Goal: Task Accomplishment & Management: Complete application form

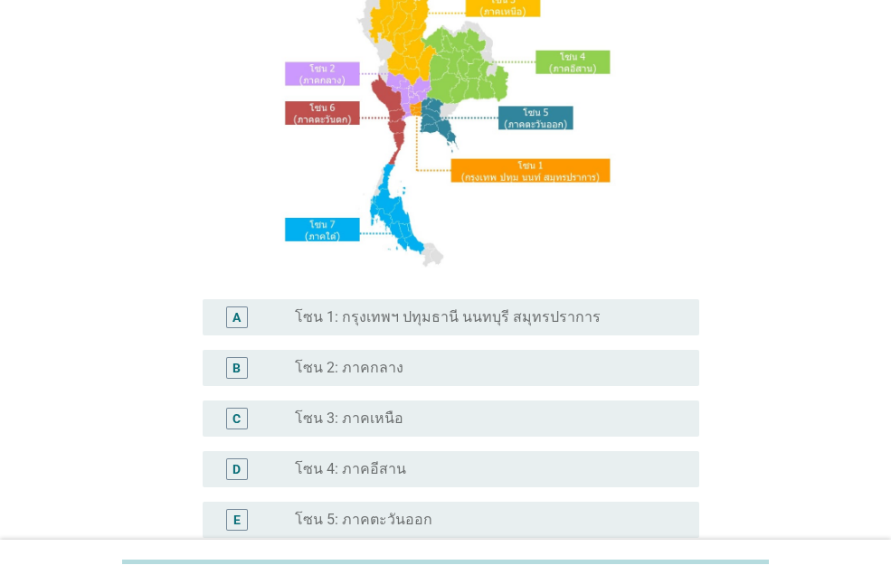
scroll to position [181, 0]
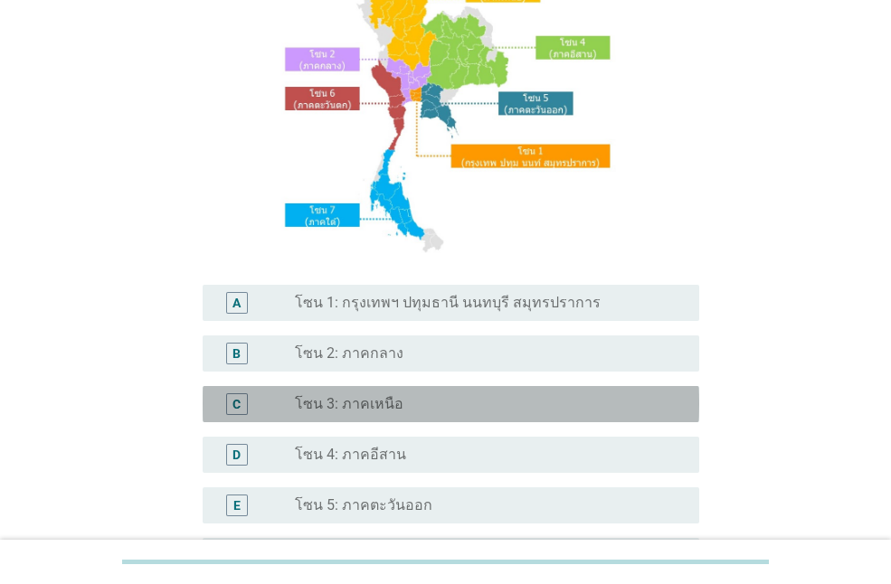
click at [381, 408] on label "โซน 3: ภาคเหนือ" at bounding box center [349, 404] width 109 height 18
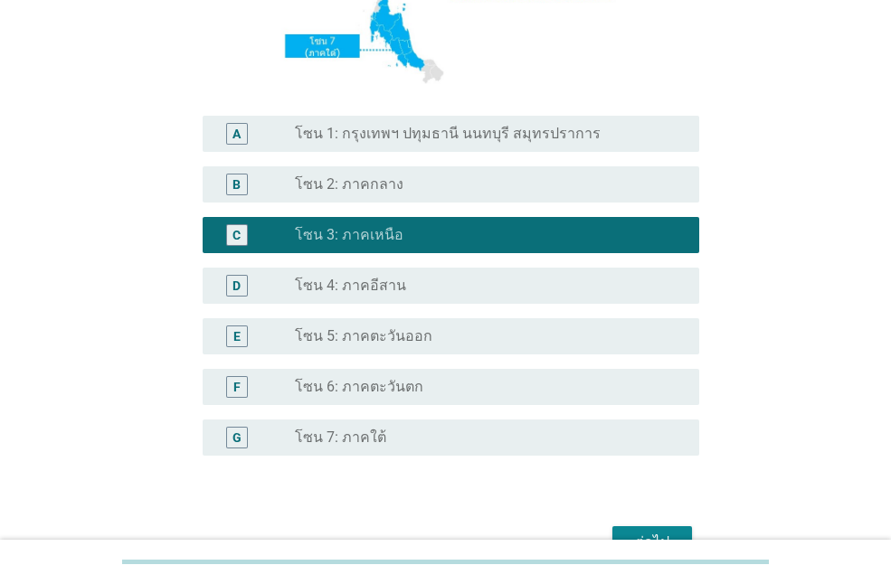
scroll to position [362, 0]
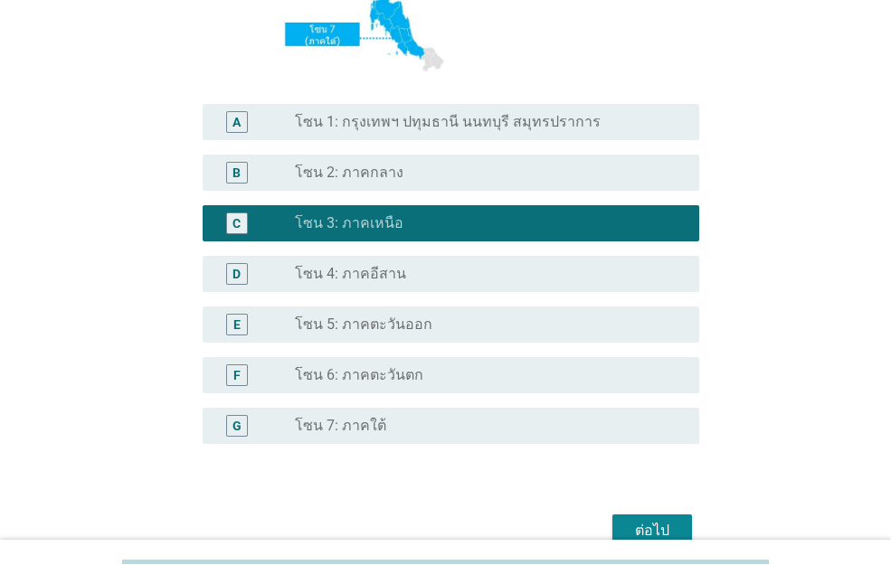
click at [659, 542] on div at bounding box center [445, 562] width 891 height 44
click at [659, 532] on div "ต่อไป" at bounding box center [652, 531] width 51 height 22
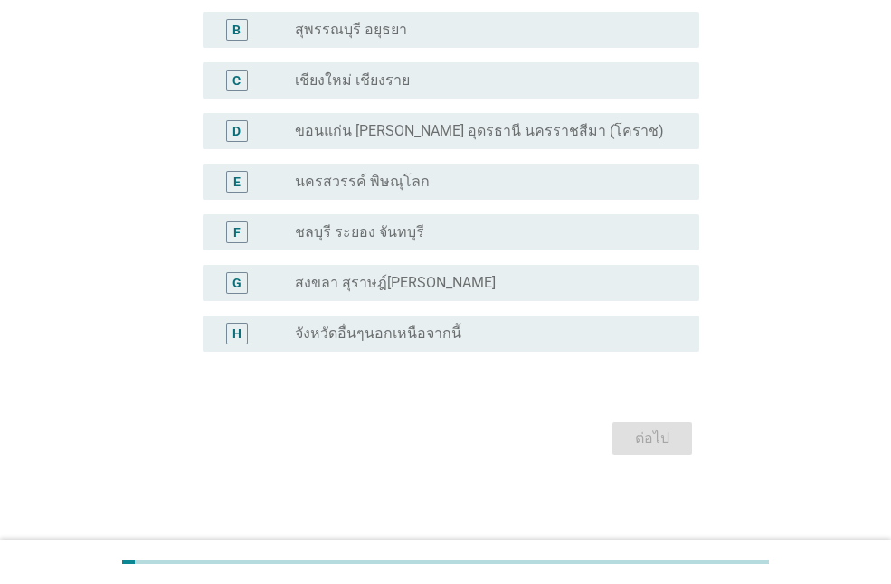
scroll to position [0, 0]
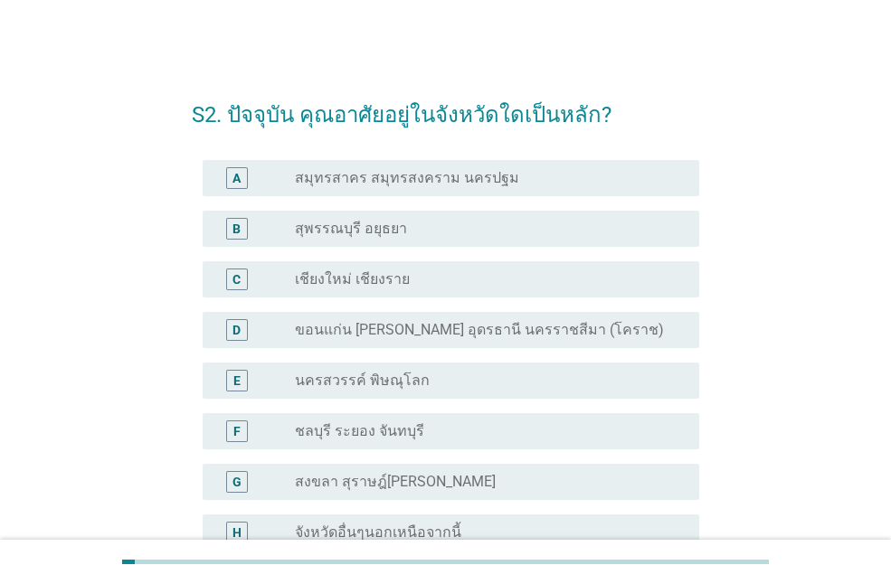
click at [398, 254] on div "C radio_button_unchecked เชียงใหม่ เชียงราย" at bounding box center [445, 279] width 507 height 51
click at [399, 281] on label "เชียงใหม่ เชียงราย" at bounding box center [352, 279] width 115 height 18
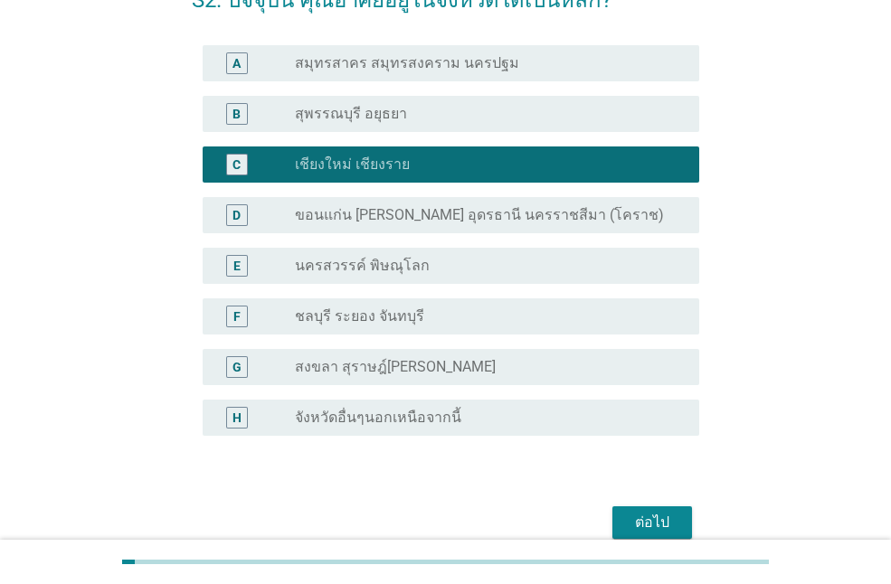
scroll to position [199, 0]
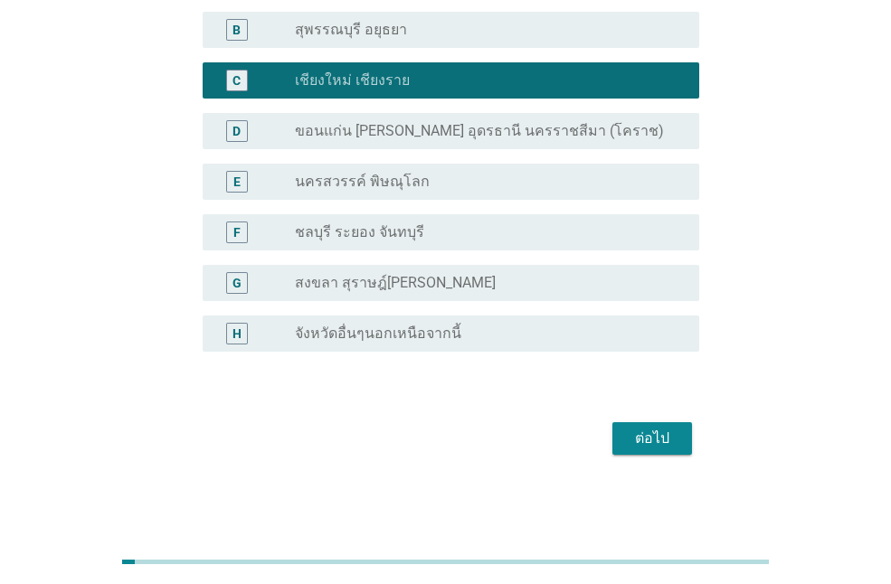
click at [652, 438] on div "ต่อไป" at bounding box center [652, 439] width 51 height 22
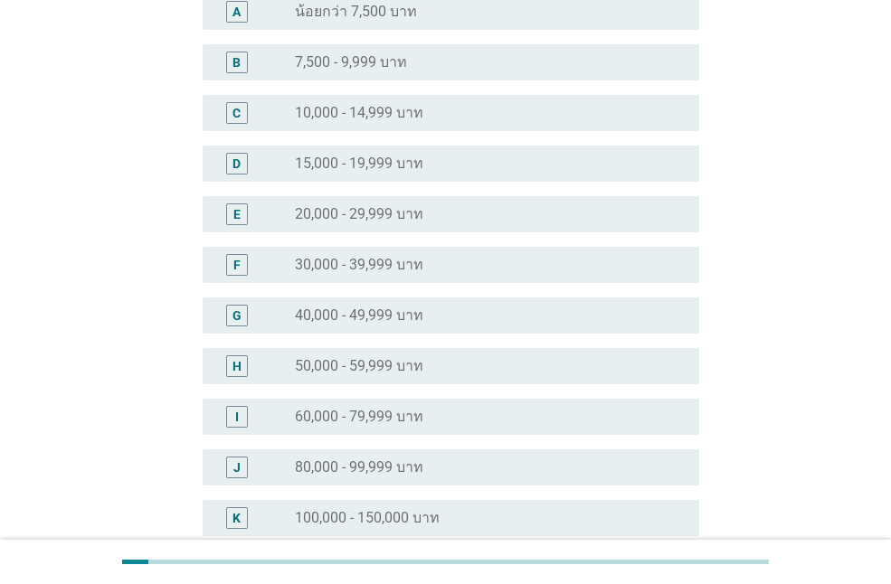
scroll to position [0, 0]
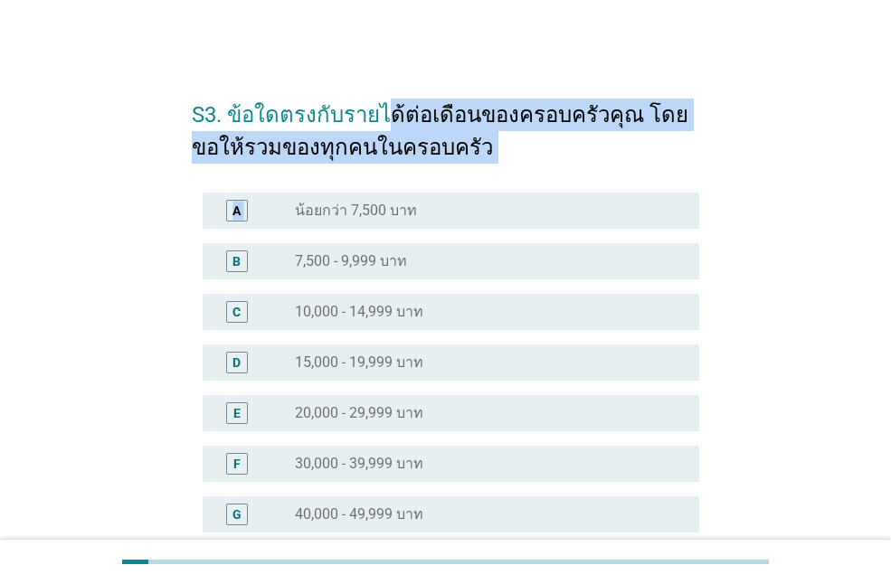
drag, startPoint x: 383, startPoint y: 124, endPoint x: 443, endPoint y: 165, distance: 72.2
click at [443, 165] on form "S3. ข้อใดตรงกับรายได้ต่อเดือนของครอบครัวคุณ โดยขอให้รวมของทุกคนในครอบครัว A rad…" at bounding box center [445, 512] width 507 height 865
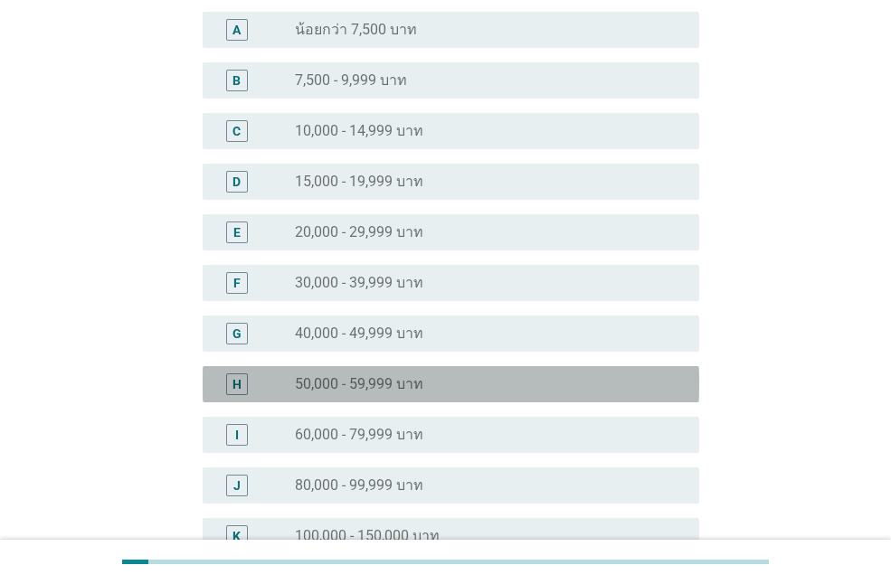
click at [391, 374] on div "radio_button_unchecked 50,000 - 59,999 บาท" at bounding box center [490, 385] width 390 height 22
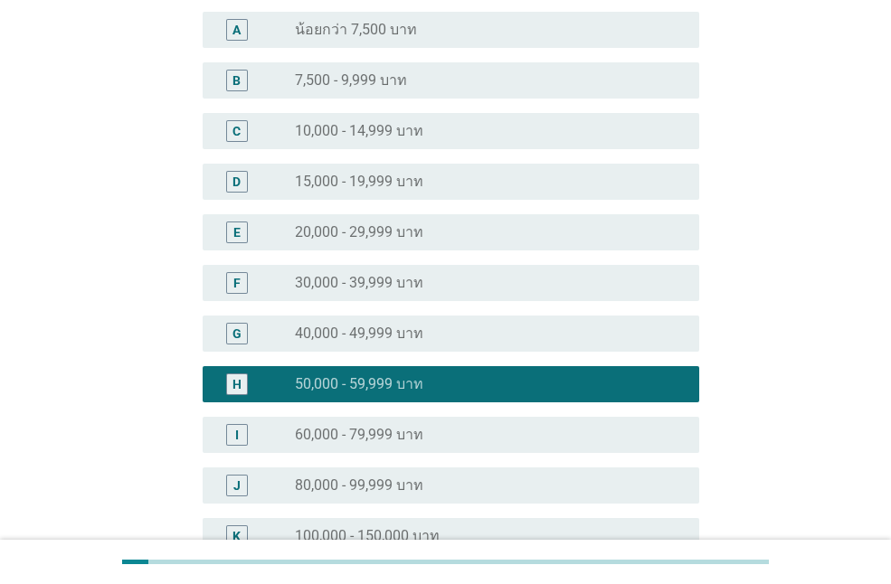
scroll to position [485, 0]
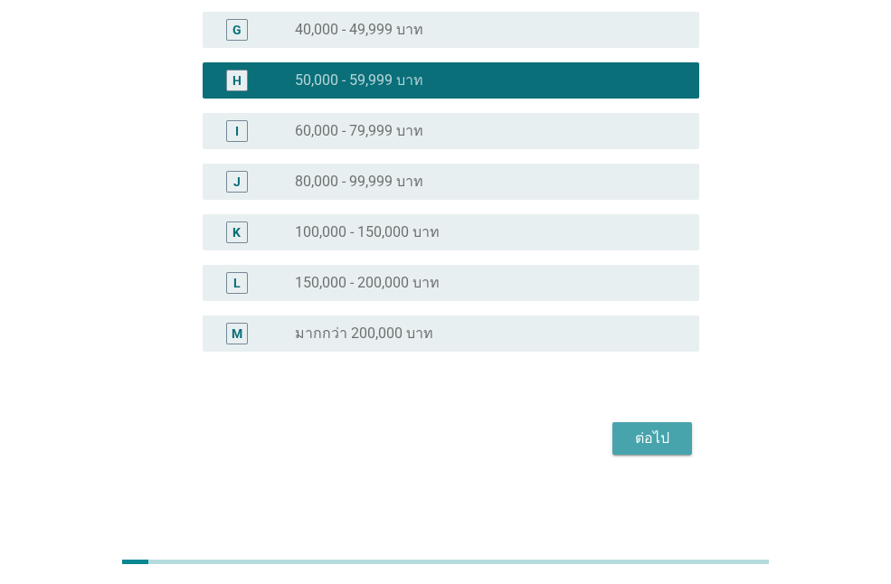
click at [634, 453] on button "ต่อไป" at bounding box center [652, 438] width 80 height 33
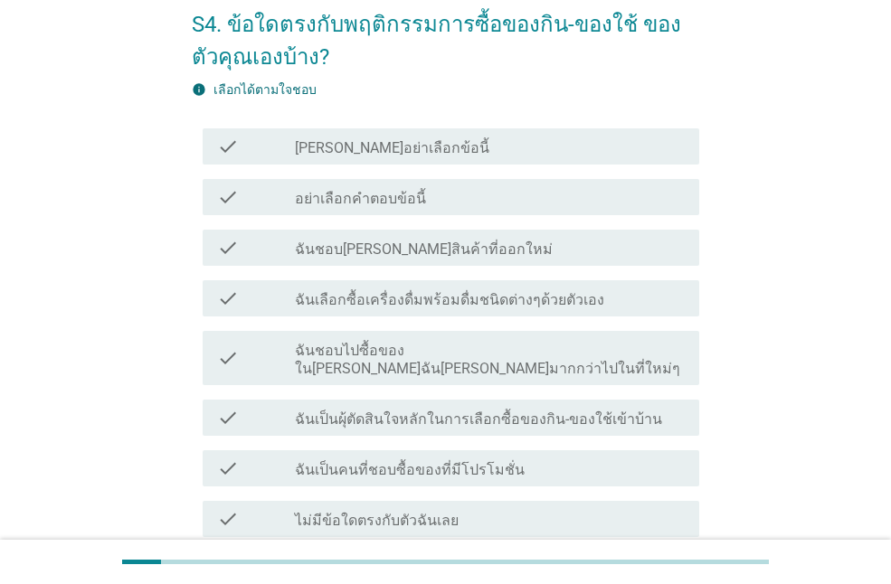
scroll to position [181, 0]
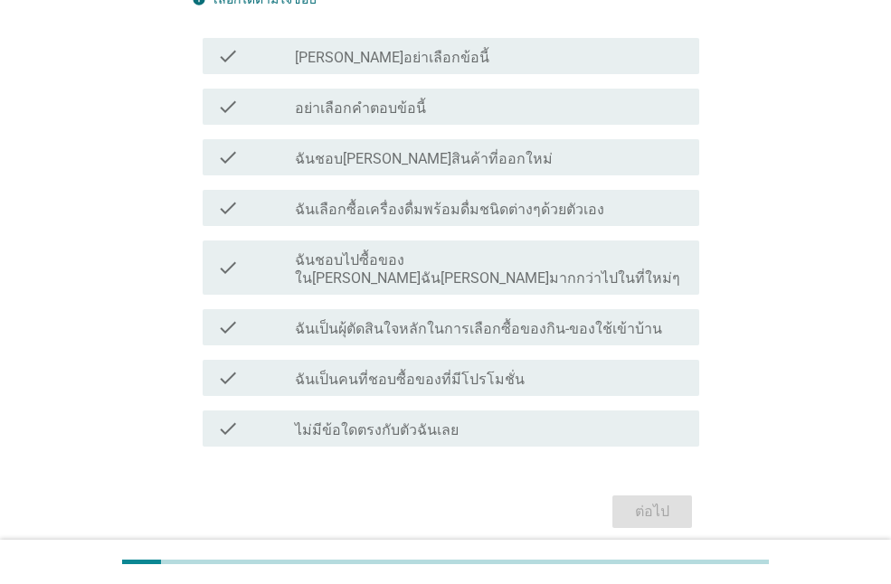
click at [565, 256] on label "ฉันชอบไปซื้อของใน[PERSON_NAME]ฉัน[PERSON_NAME]มากกว่าไปในที่ใหม่ๆ" at bounding box center [490, 269] width 390 height 36
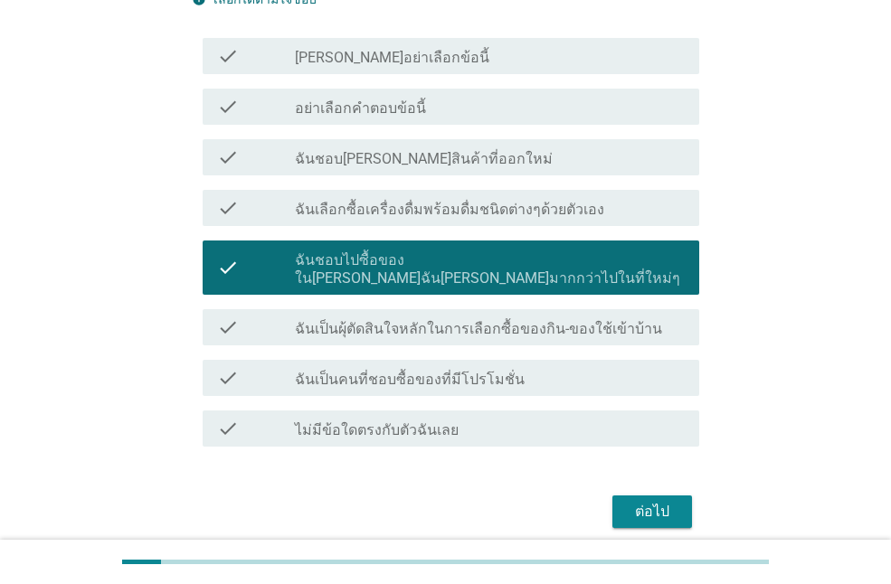
click at [578, 320] on label "ฉันเป็นผุ้ตัดสินใจหลักในการเลือกซื้อของกิน-ของใช้เข้าบ้าน" at bounding box center [478, 329] width 367 height 18
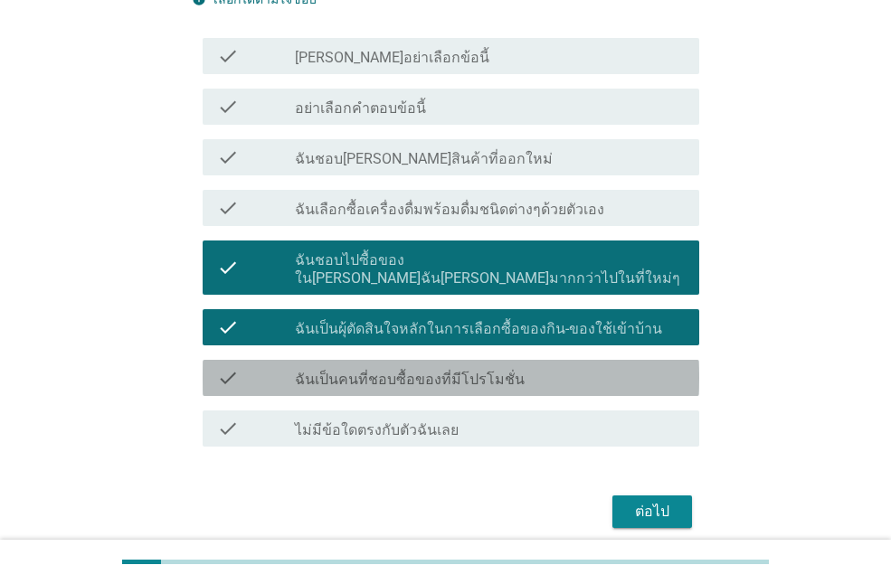
drag, startPoint x: 555, startPoint y: 367, endPoint x: 648, endPoint y: 463, distance: 133.7
click at [555, 368] on div "check_box_outline_blank ฉันเป็นคนที่ชอบซื้อของที่มีโปรโมชั่น" at bounding box center [490, 378] width 390 height 22
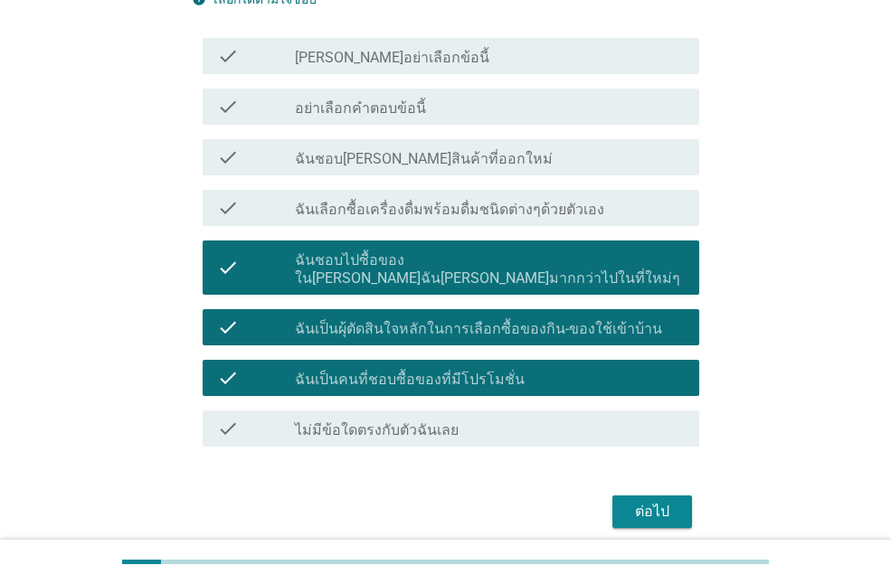
click at [660, 516] on div "S4. ข้อใดตรงกับพฤติกรรมการซื้อของกิน-ของใช้ ของตัวคุณเองบ้าง? info เลือกได้ตามใ…" at bounding box center [445, 216] width 536 height 663
click at [667, 501] on div "ต่อไป" at bounding box center [652, 512] width 51 height 22
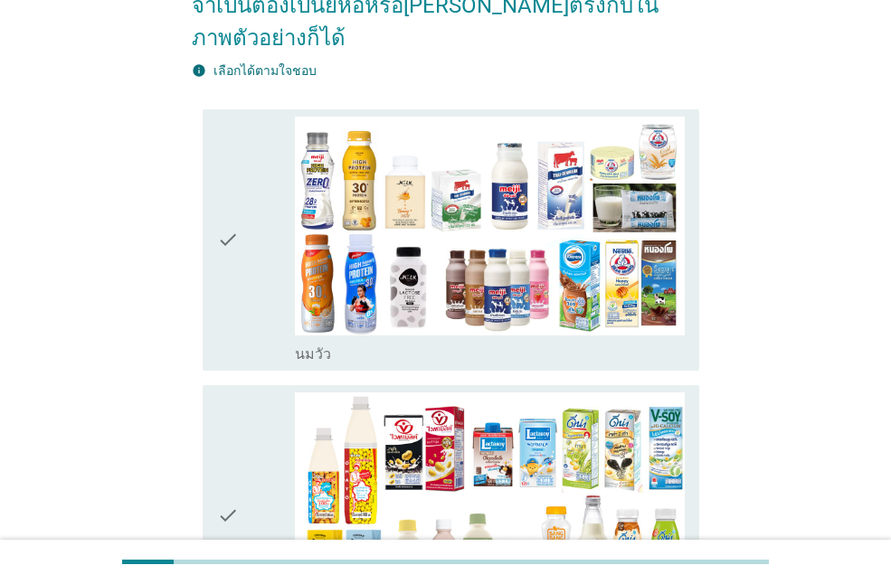
scroll to position [271, 0]
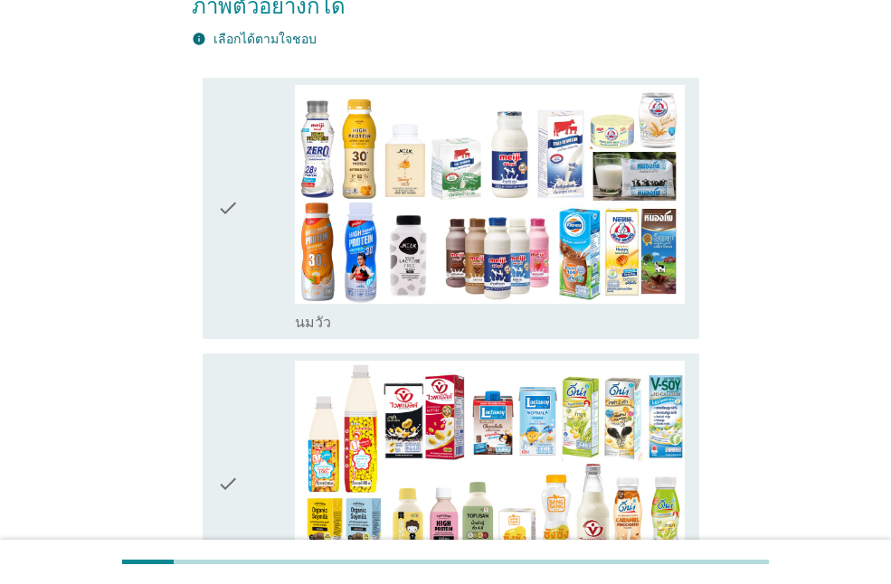
click at [278, 236] on div "check" at bounding box center [256, 208] width 78 height 247
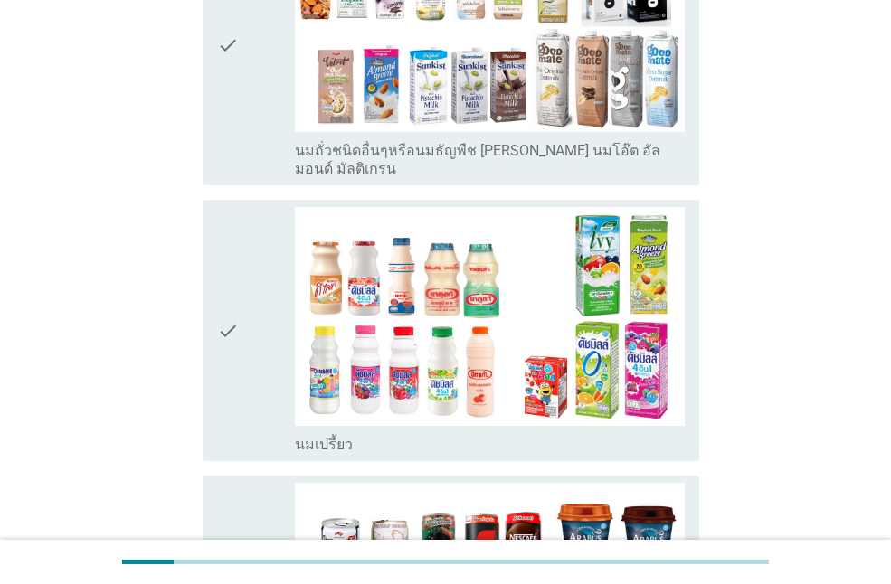
click at [276, 317] on div "check" at bounding box center [256, 330] width 78 height 247
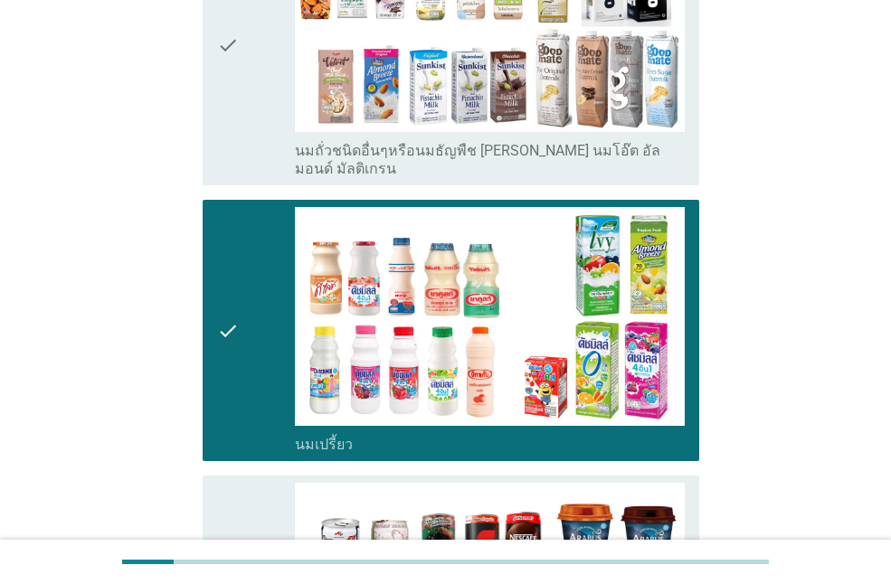
scroll to position [1266, 0]
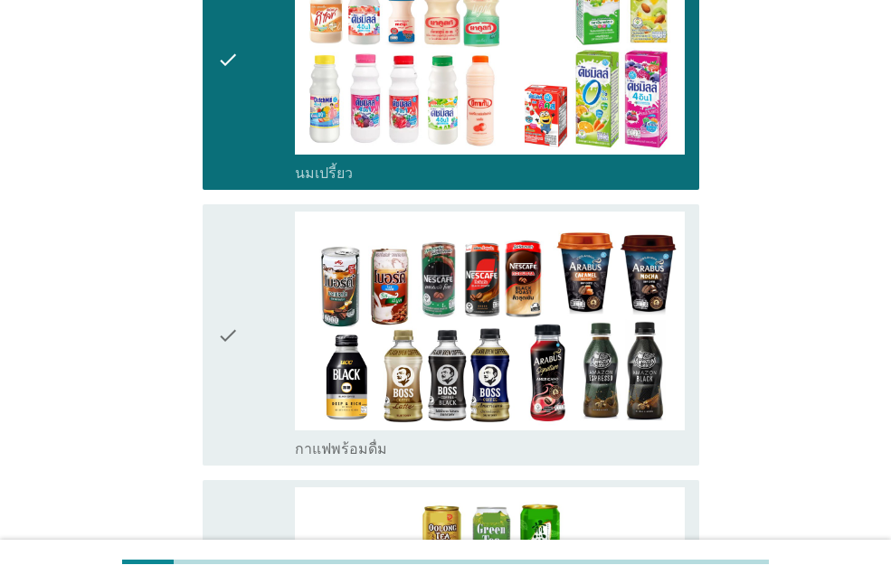
click at [271, 317] on div "check" at bounding box center [256, 335] width 78 height 247
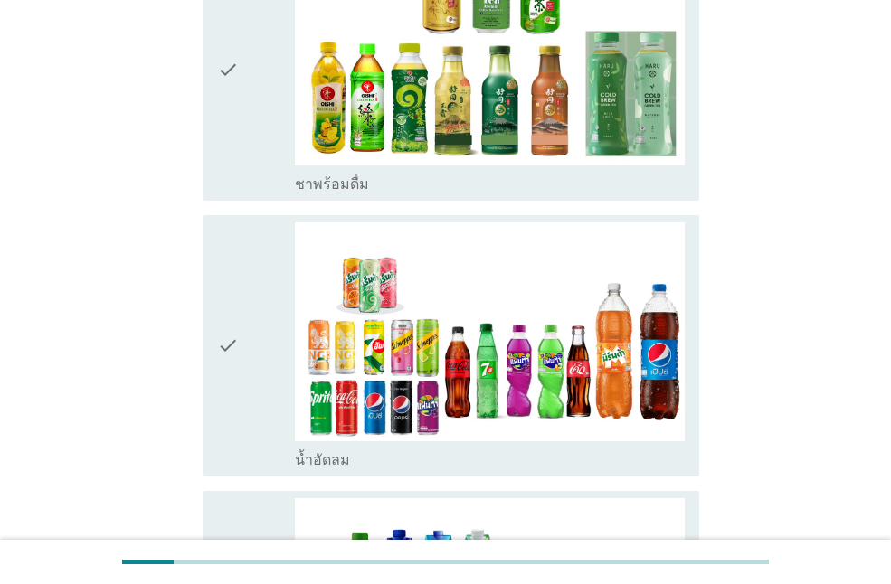
scroll to position [1809, 0]
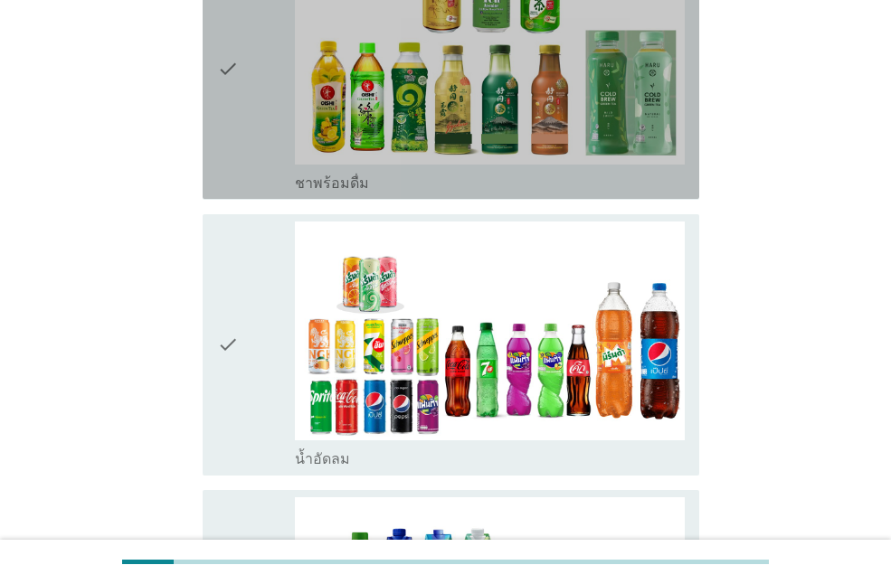
click at [253, 89] on div "check" at bounding box center [256, 68] width 78 height 247
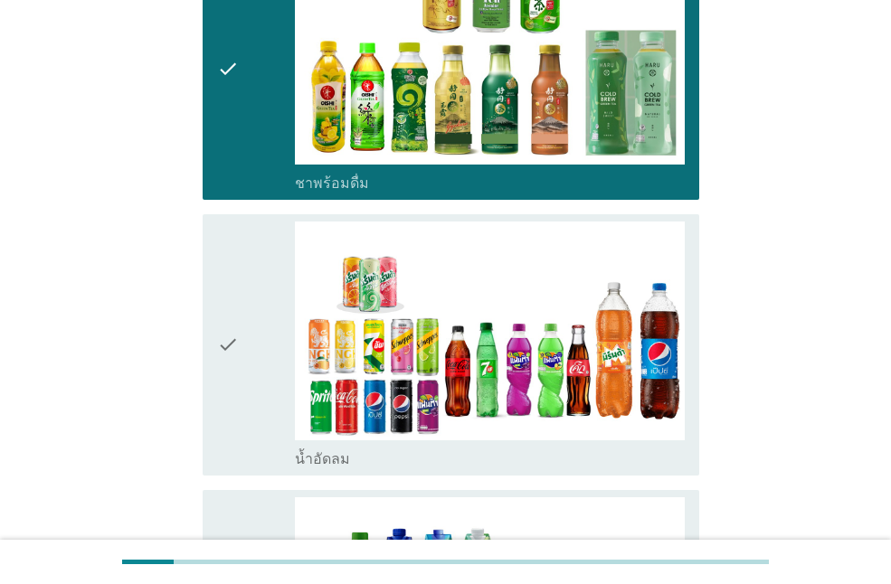
click at [231, 287] on icon "check" at bounding box center [228, 345] width 22 height 247
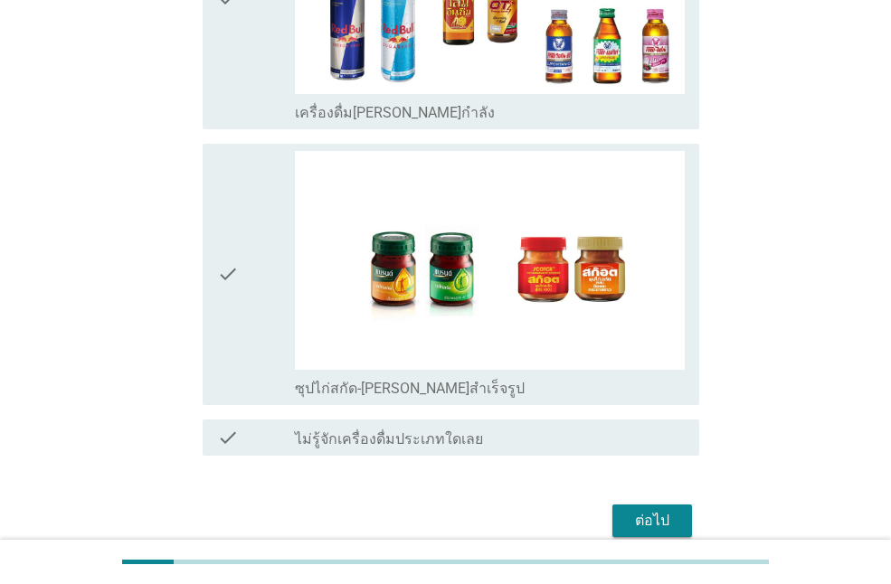
scroll to position [3843, 0]
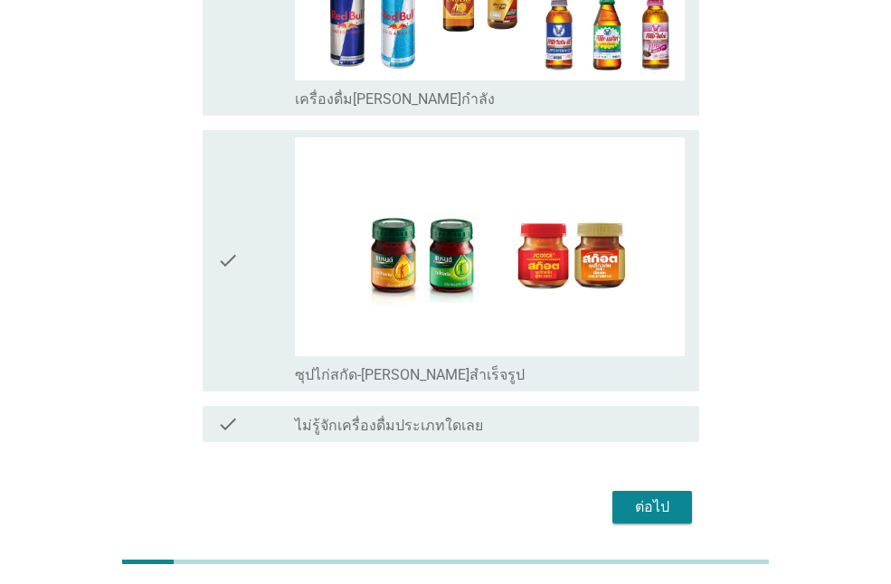
click at [636, 497] on div "ต่อไป" at bounding box center [652, 508] width 51 height 22
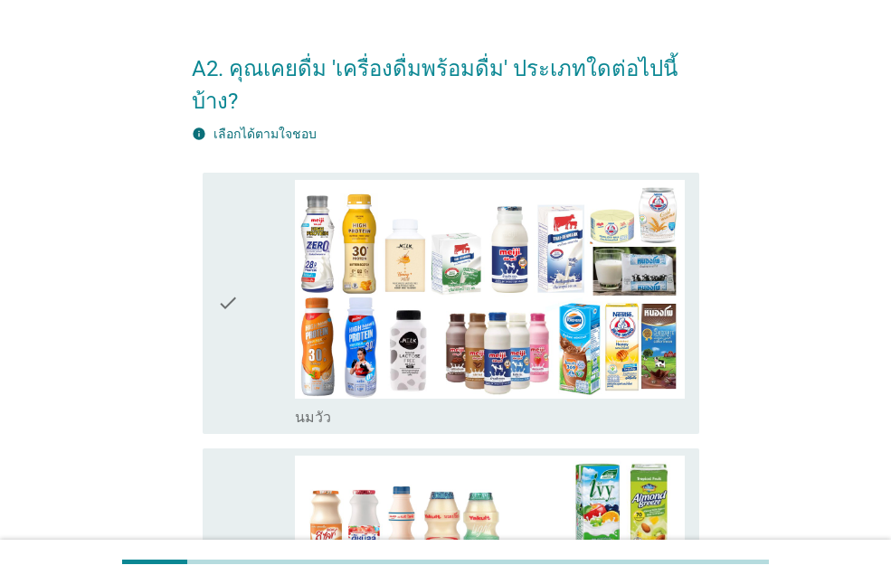
scroll to position [90, 0]
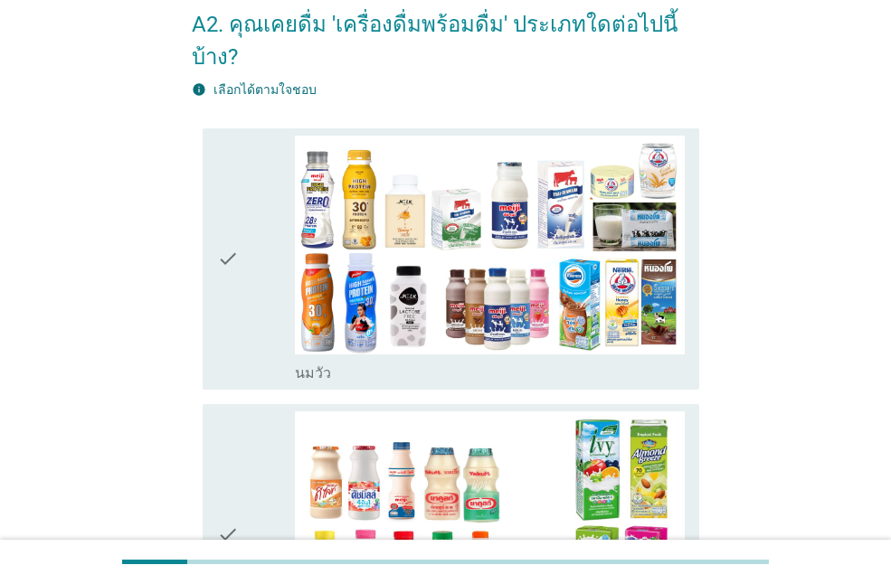
click at [260, 228] on div "check" at bounding box center [256, 259] width 78 height 247
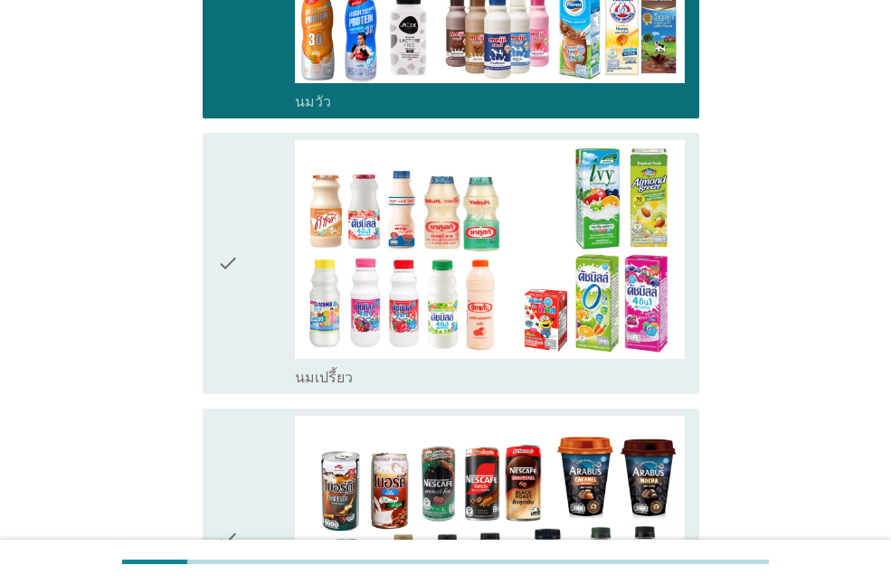
click at [251, 241] on div "check" at bounding box center [256, 263] width 78 height 247
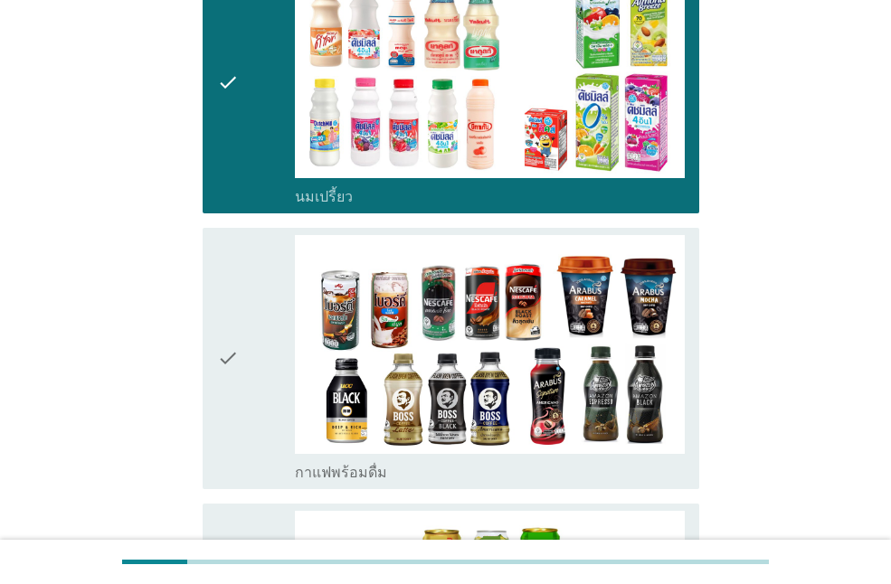
click at [253, 288] on div "check" at bounding box center [256, 358] width 78 height 247
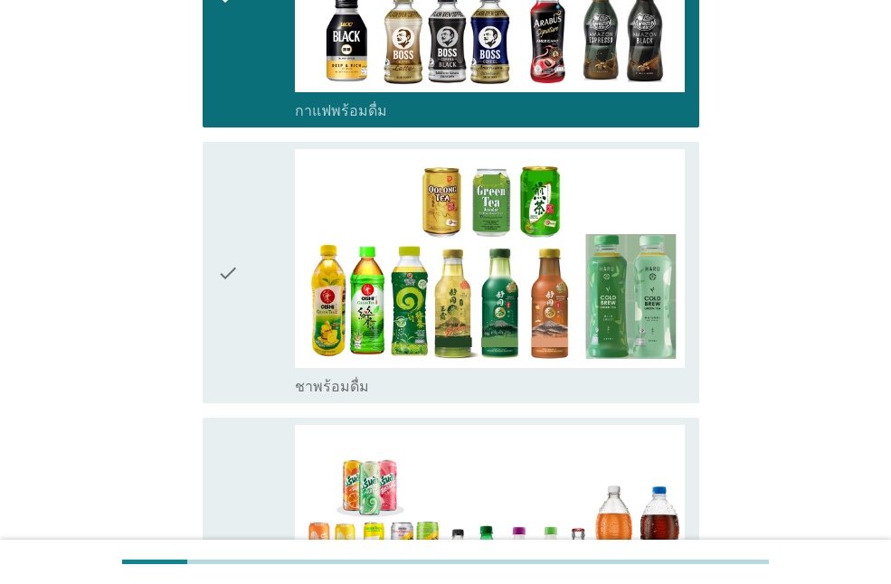
click at [256, 289] on div "check" at bounding box center [256, 272] width 78 height 247
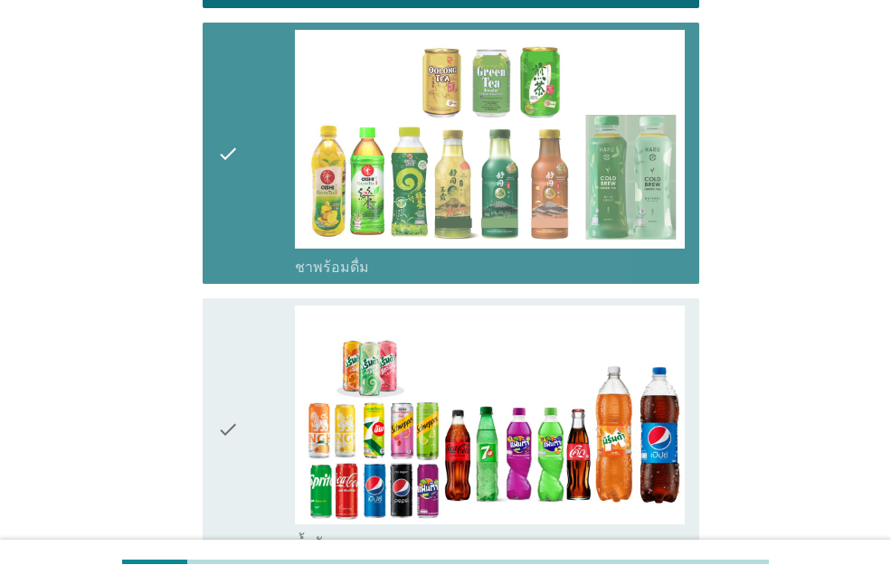
scroll to position [1176, 0]
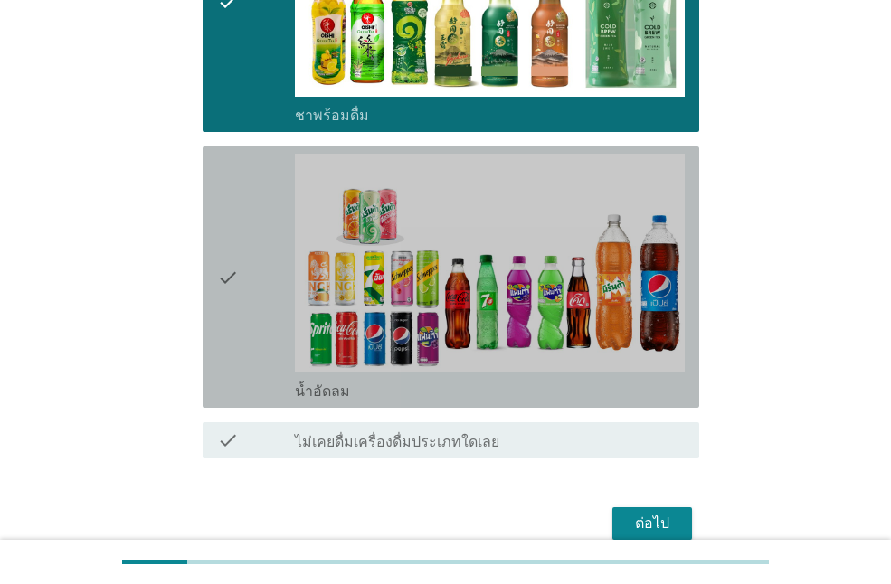
click at [256, 289] on div "check" at bounding box center [256, 277] width 78 height 247
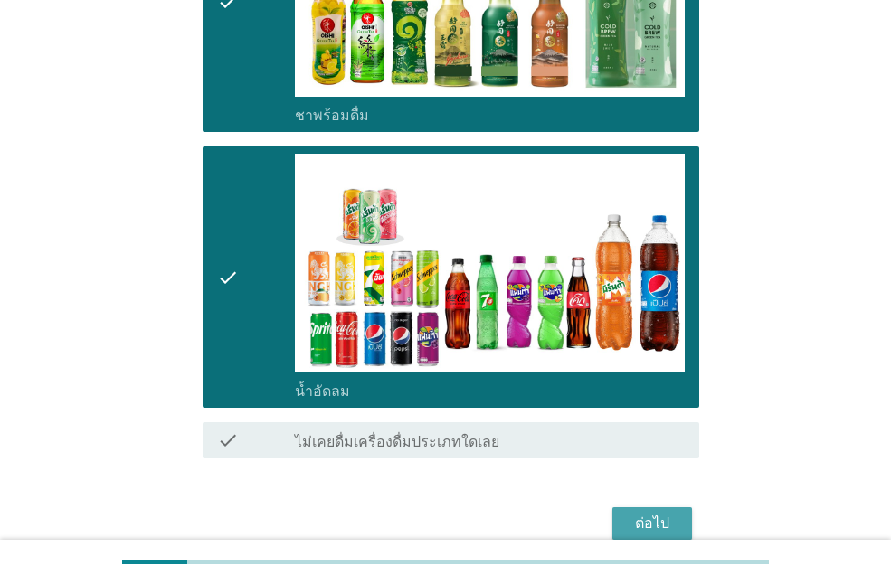
click at [664, 513] on div "ต่อไป" at bounding box center [652, 524] width 51 height 22
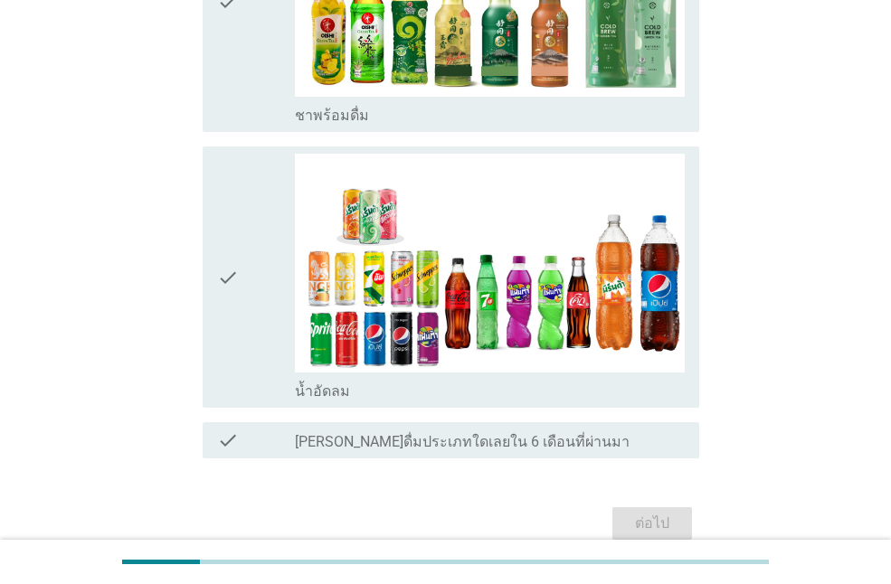
scroll to position [0, 0]
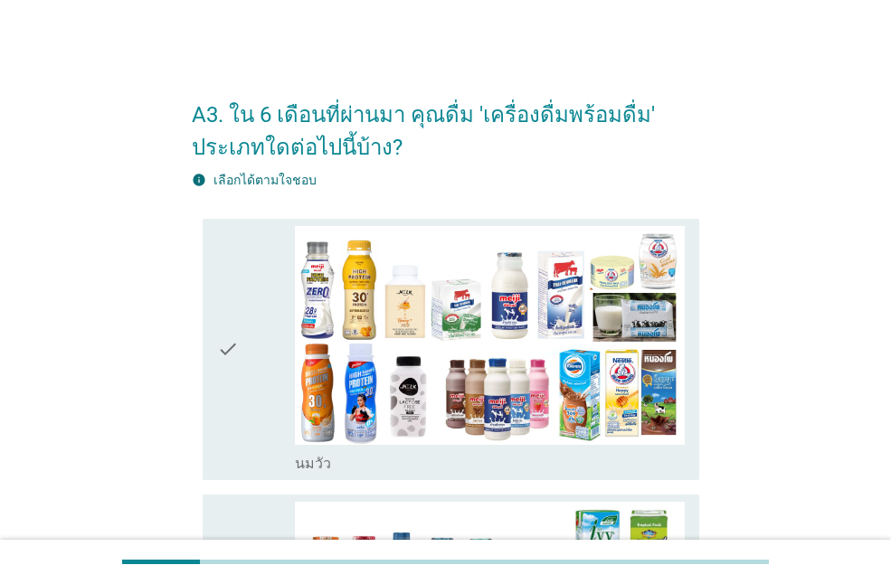
click at [266, 335] on div "check" at bounding box center [256, 349] width 78 height 247
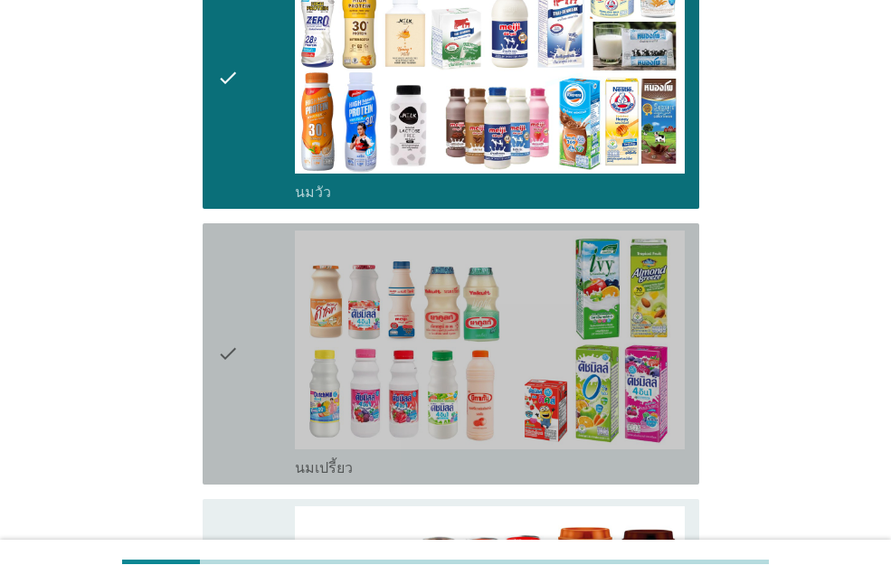
click at [266, 336] on div "check" at bounding box center [256, 354] width 78 height 247
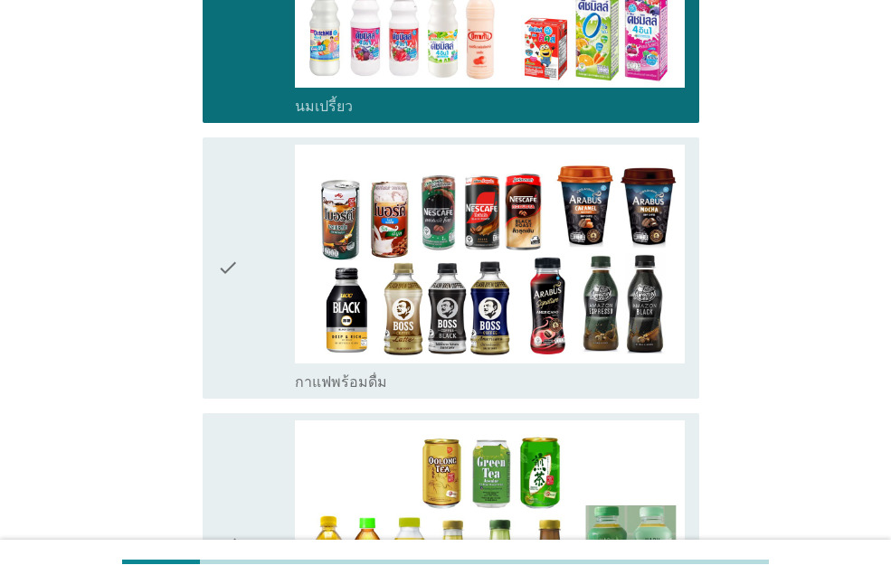
click at [266, 336] on div "check" at bounding box center [256, 268] width 78 height 247
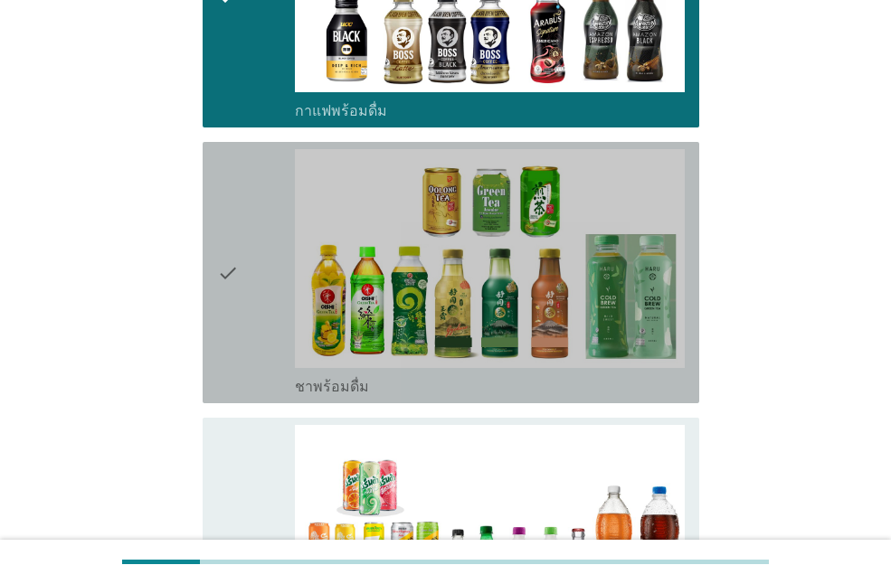
click at [266, 336] on div "check" at bounding box center [256, 272] width 78 height 247
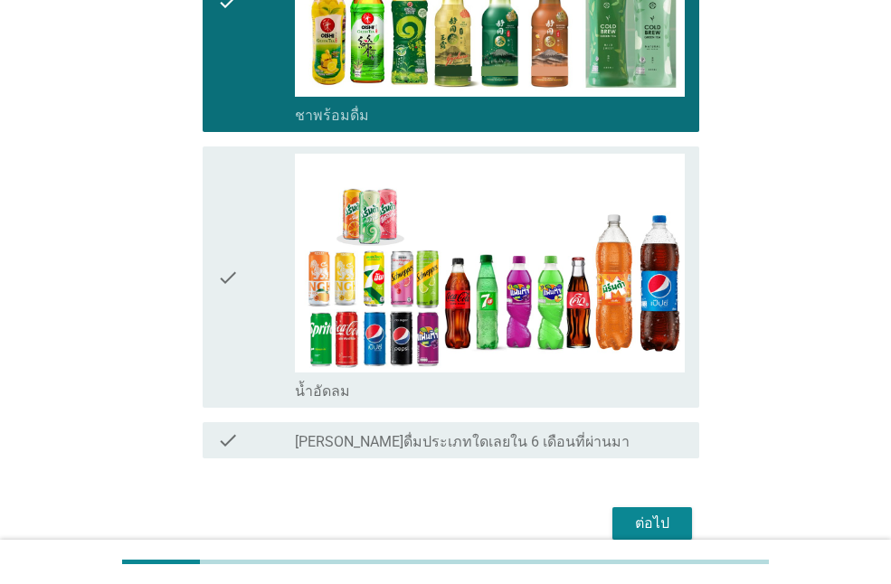
click at [266, 336] on div "check" at bounding box center [256, 277] width 78 height 247
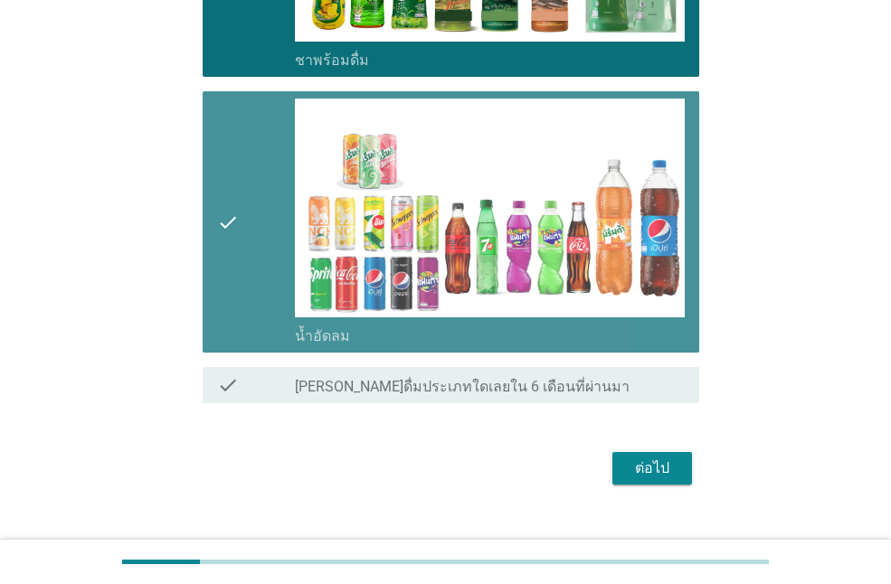
scroll to position [1262, 0]
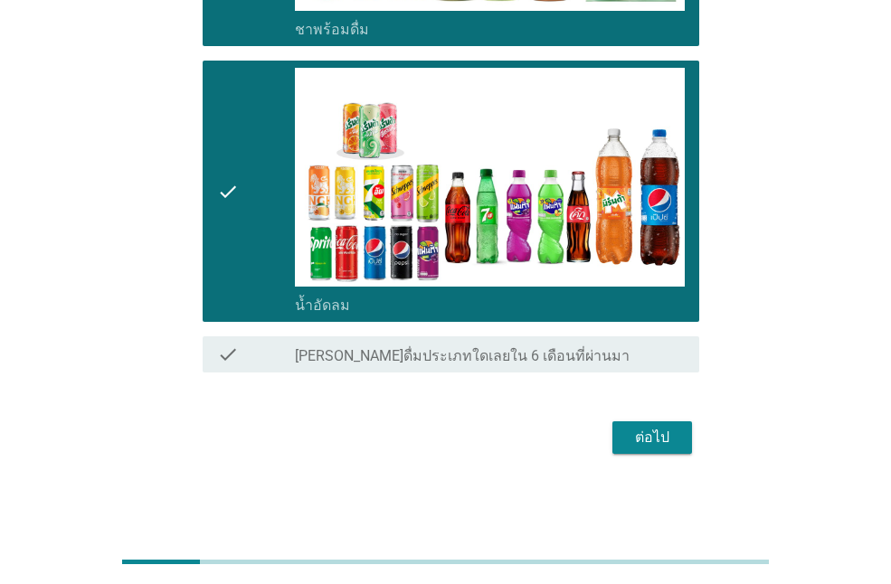
click at [692, 440] on div "ต่อไป" at bounding box center [445, 437] width 507 height 43
click at [677, 440] on div "ต่อไป" at bounding box center [652, 438] width 51 height 22
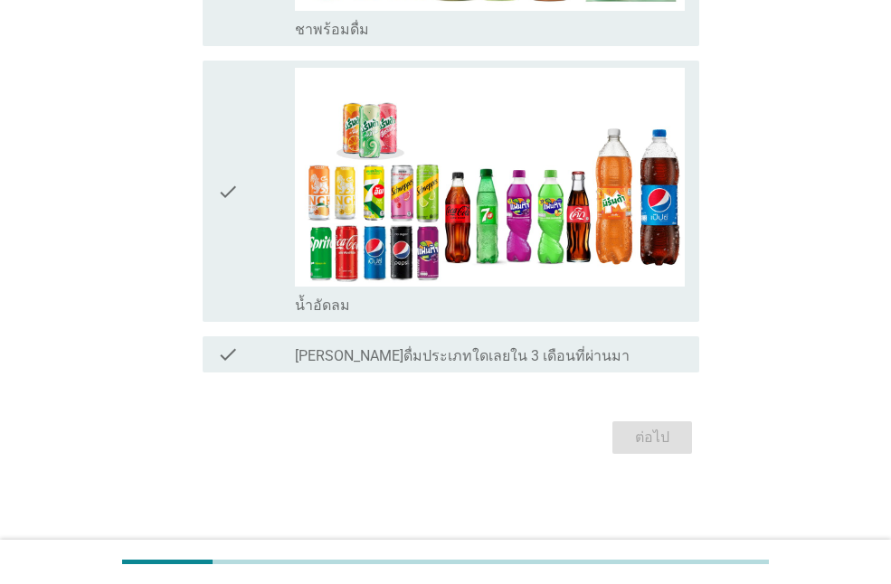
scroll to position [0, 0]
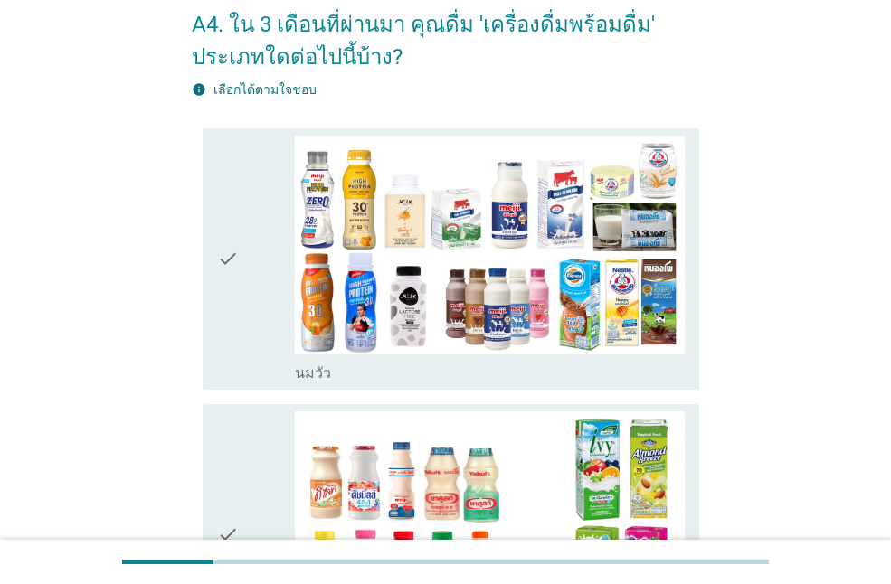
click at [252, 314] on div "check" at bounding box center [256, 259] width 78 height 247
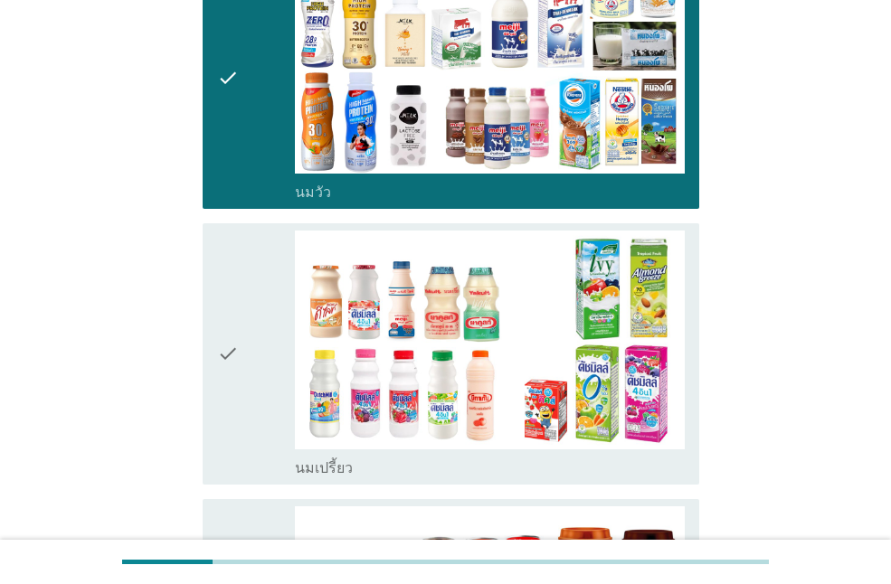
click at [252, 342] on div "check" at bounding box center [256, 354] width 78 height 247
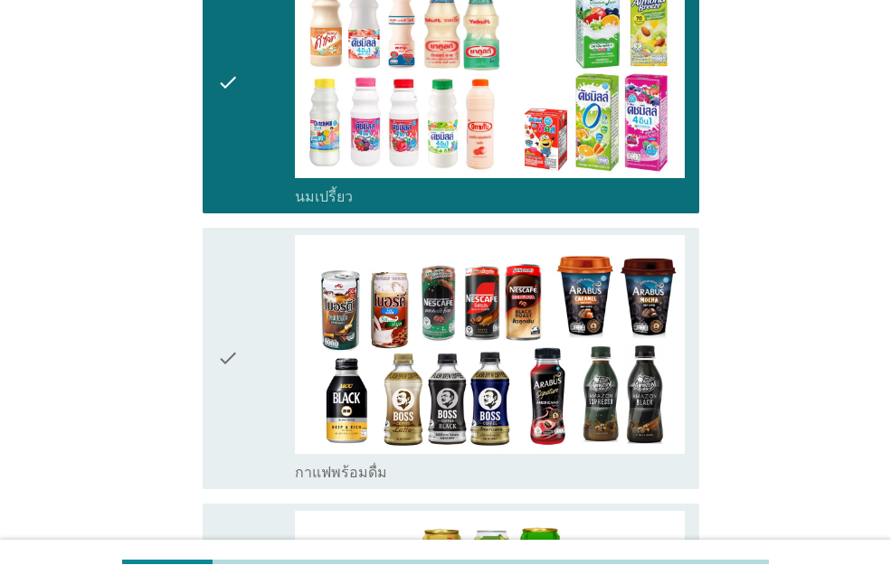
click at [252, 342] on div "check" at bounding box center [256, 358] width 78 height 247
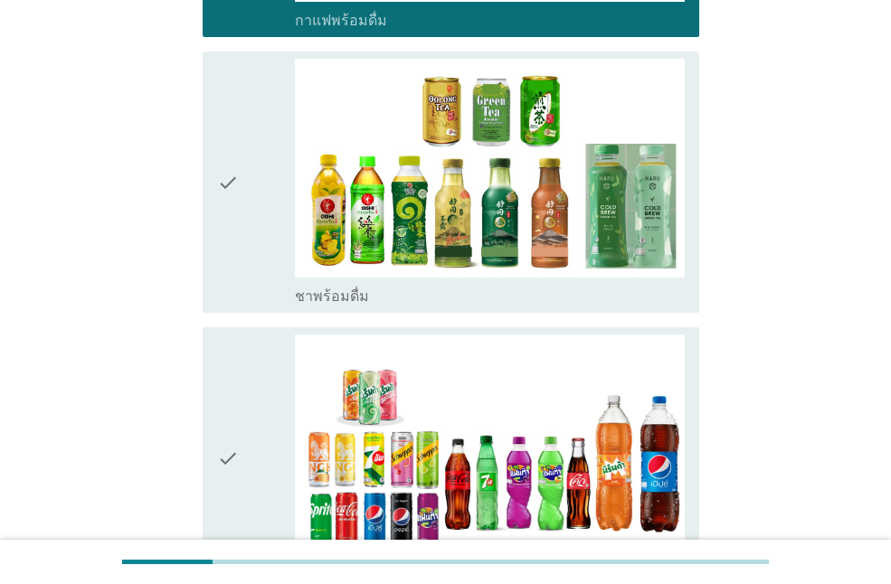
click at [252, 342] on div "check" at bounding box center [256, 458] width 78 height 247
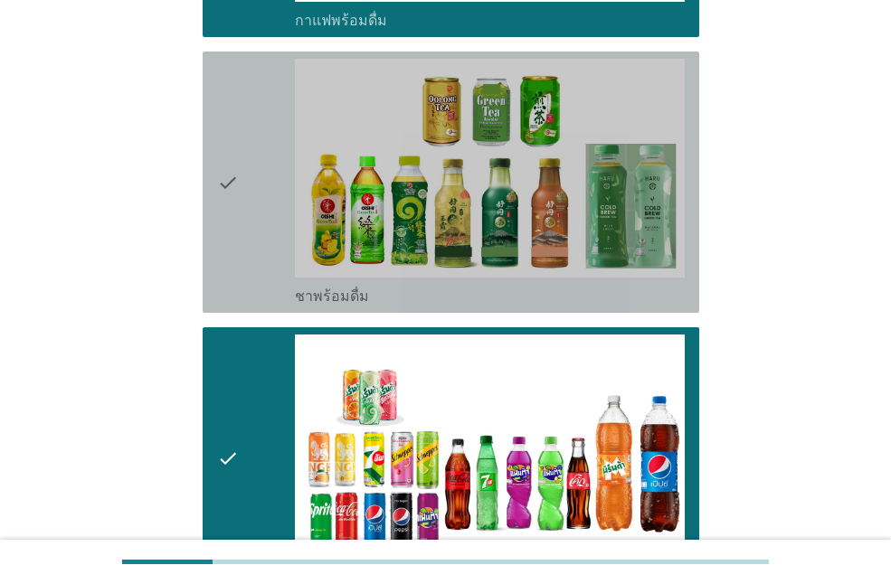
click at [263, 259] on div "check" at bounding box center [256, 182] width 78 height 247
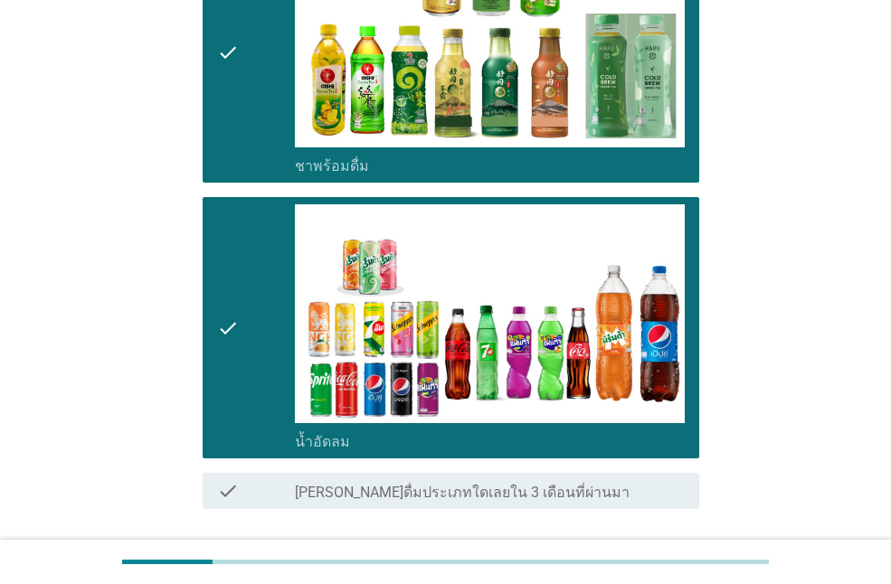
scroll to position [1262, 0]
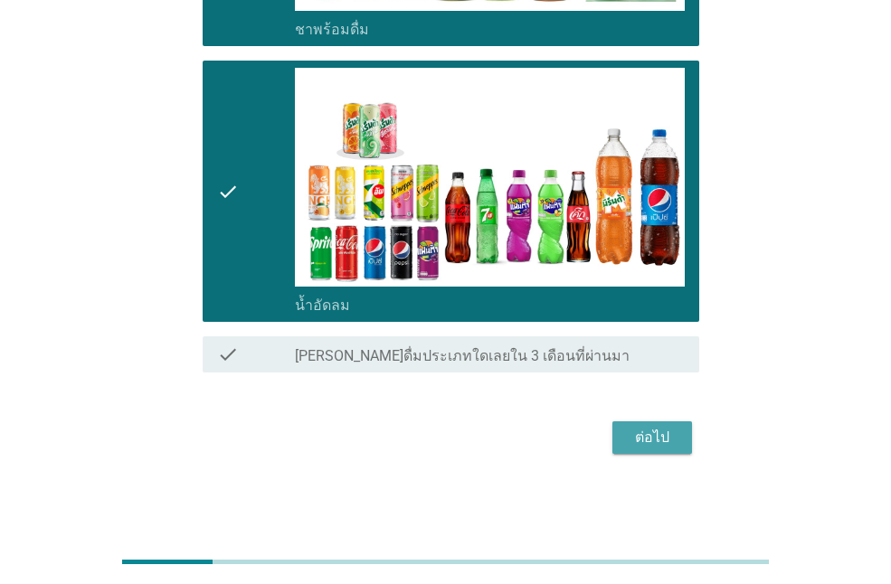
click at [645, 446] on div "ต่อไป" at bounding box center [652, 438] width 51 height 22
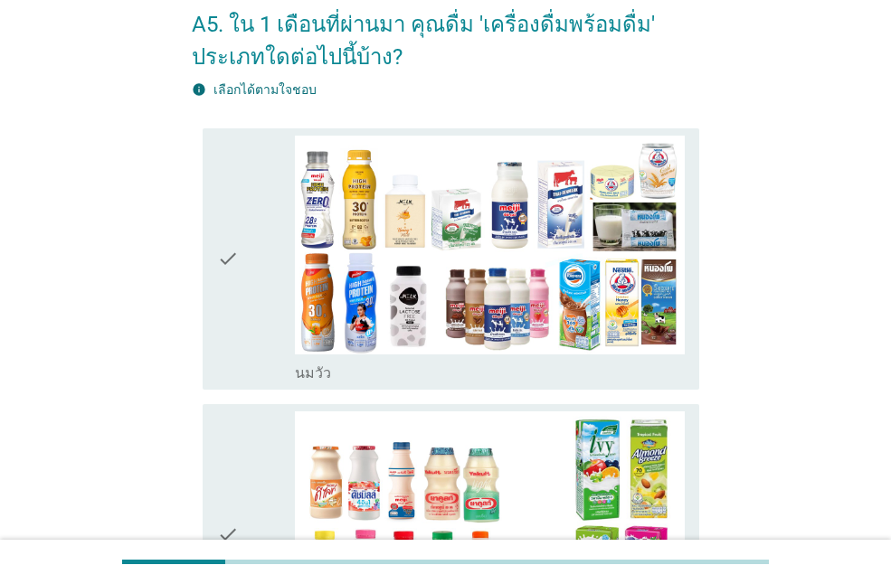
click at [234, 240] on icon "check" at bounding box center [228, 259] width 22 height 247
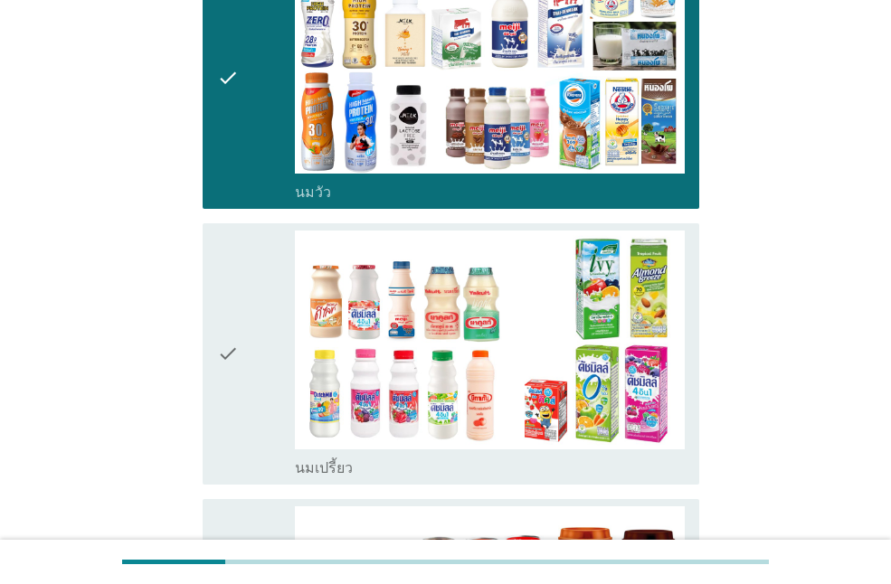
click at [234, 297] on icon "check" at bounding box center [228, 354] width 22 height 247
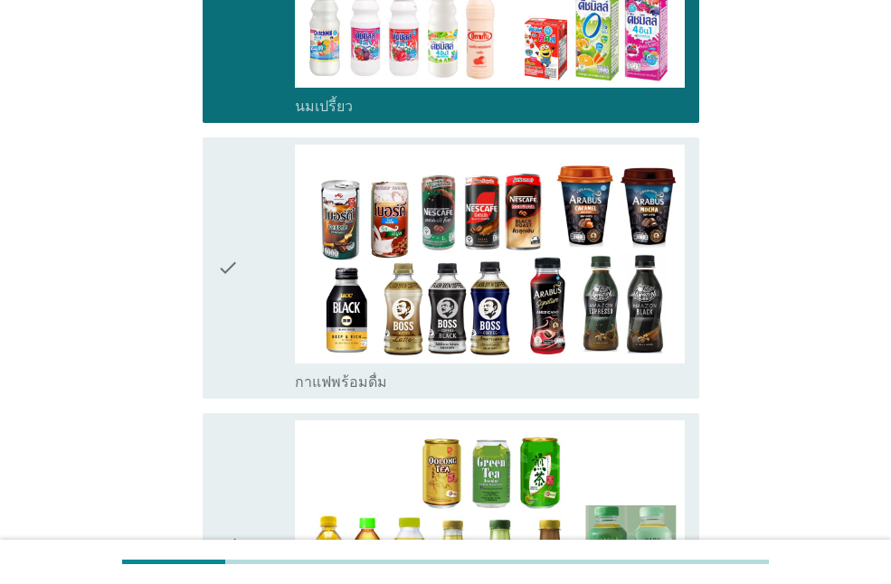
click at [234, 297] on icon "check" at bounding box center [228, 268] width 22 height 247
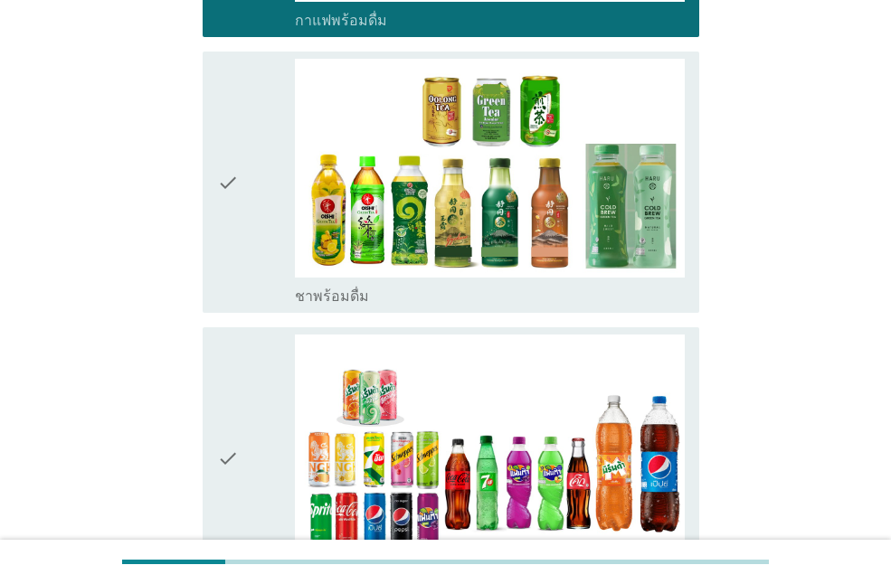
click at [234, 297] on icon "check" at bounding box center [228, 182] width 22 height 247
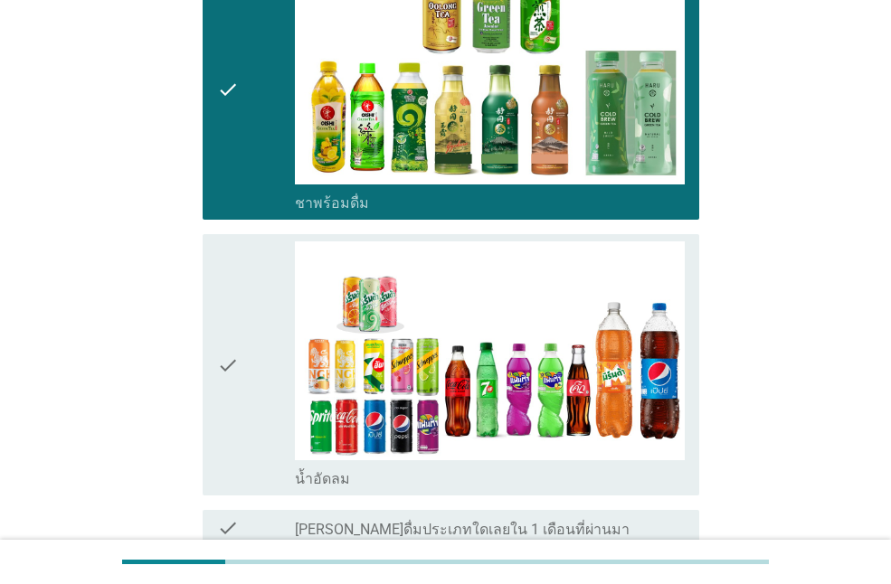
scroll to position [1176, 0]
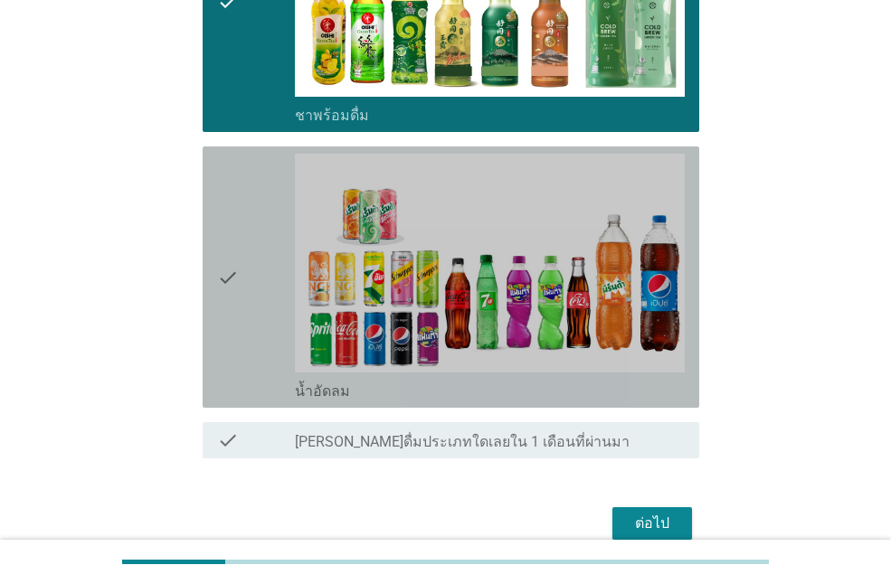
click at [238, 300] on icon "check" at bounding box center [228, 277] width 22 height 247
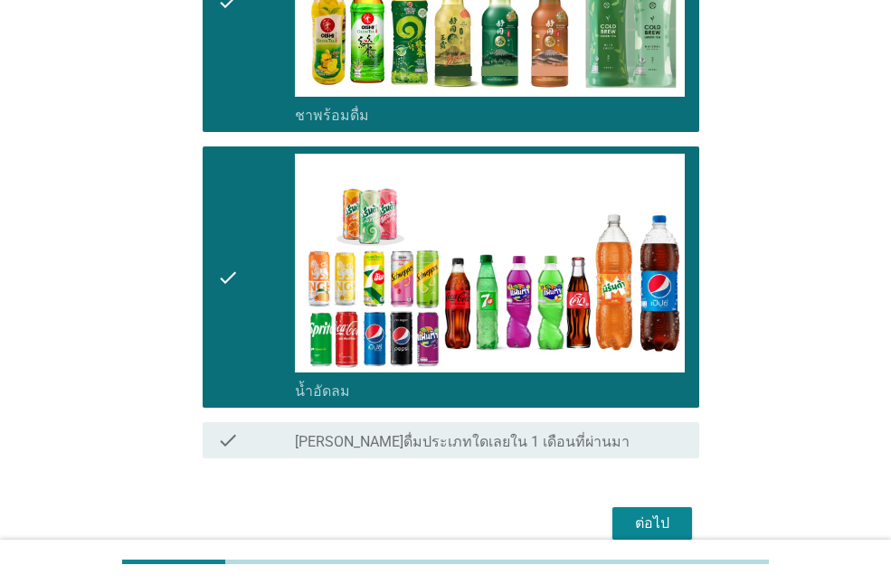
click at [631, 522] on div "ต่อไป" at bounding box center [652, 524] width 51 height 22
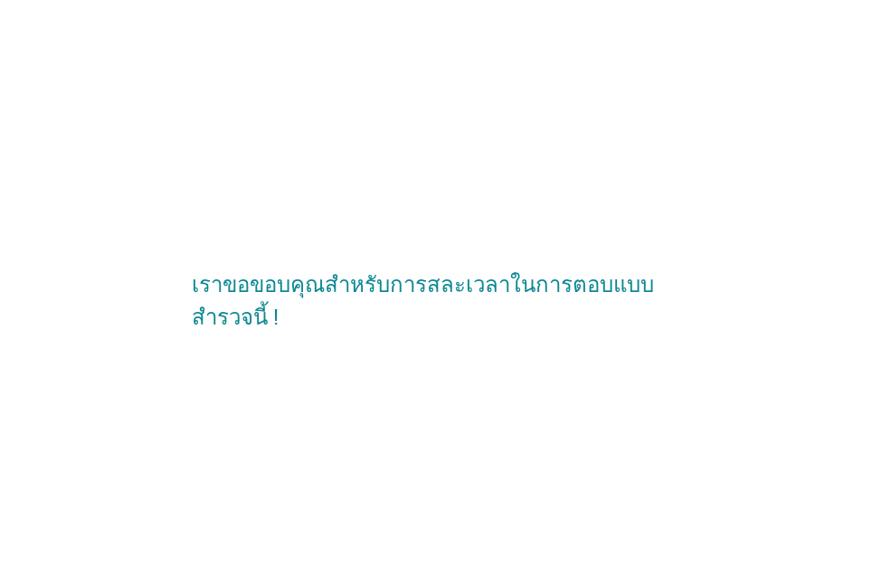
scroll to position [0, 0]
